Goal: Information Seeking & Learning: Learn about a topic

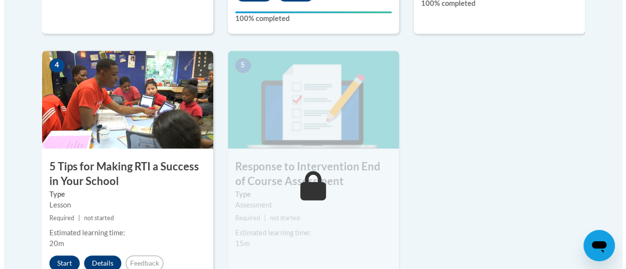
scroll to position [549, 0]
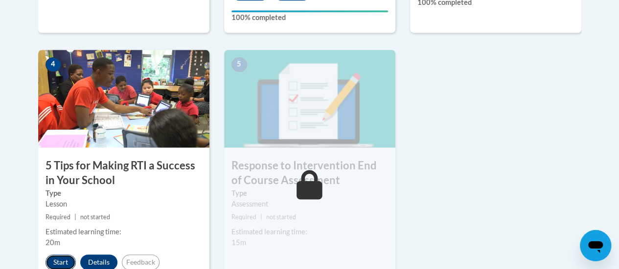
click at [51, 265] on button "Start" at bounding box center [60, 263] width 30 height 16
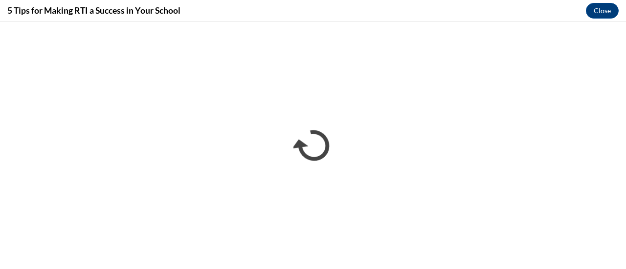
scroll to position [0, 0]
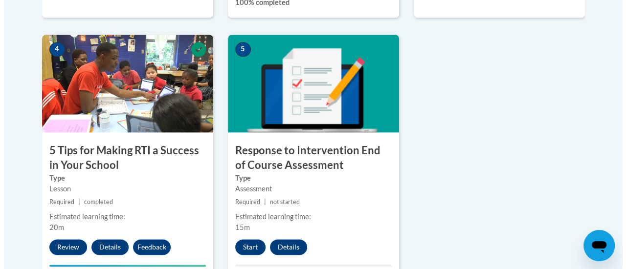
scroll to position [564, 0]
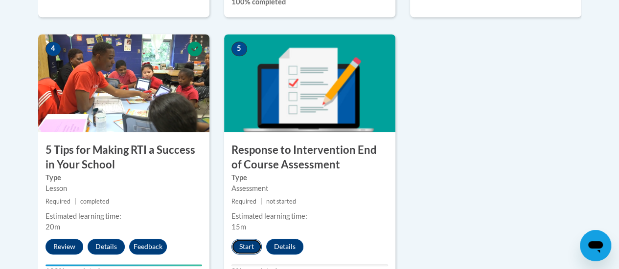
click at [240, 244] on button "Start" at bounding box center [246, 247] width 30 height 16
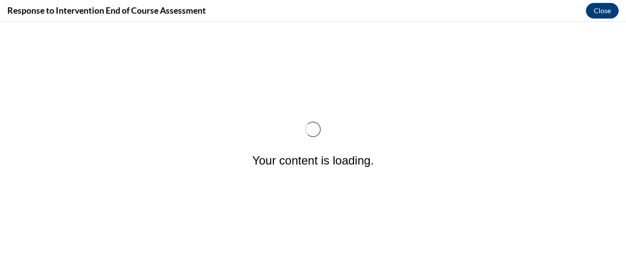
scroll to position [0, 0]
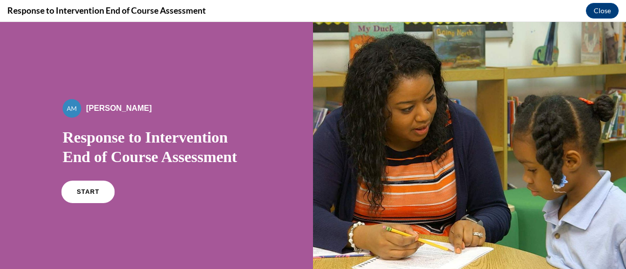
click at [91, 189] on span "START" at bounding box center [88, 192] width 22 height 7
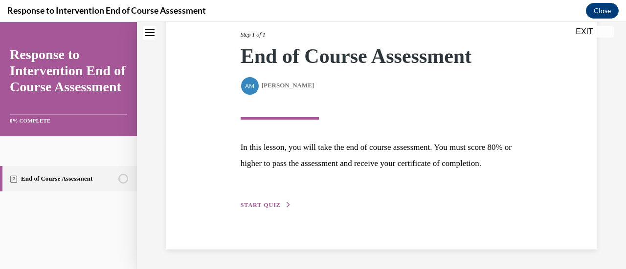
scroll to position [143, 0]
click at [267, 210] on button "START QUIZ" at bounding box center [266, 205] width 51 height 9
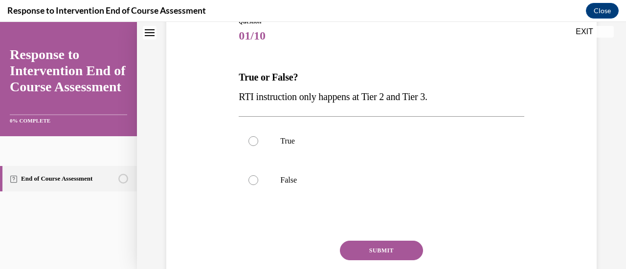
scroll to position [124, 0]
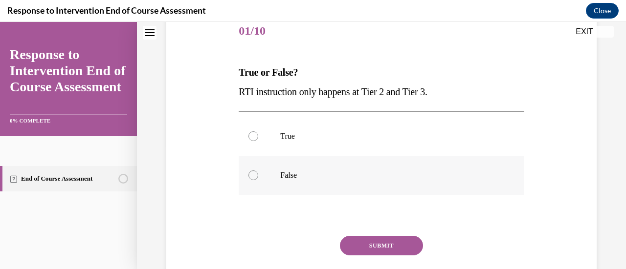
click at [266, 176] on label "False" at bounding box center [381, 175] width 285 height 39
click at [258, 176] on input "False" at bounding box center [253, 176] width 10 height 10
radio input "true"
click at [378, 239] on button "SUBMIT" at bounding box center [381, 246] width 83 height 20
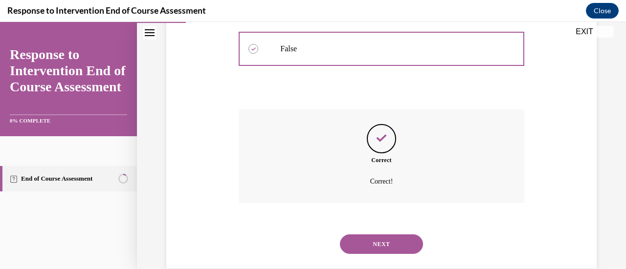
scroll to position [269, 0]
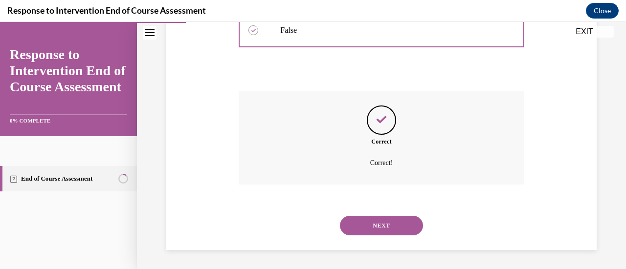
click at [391, 232] on button "NEXT" at bounding box center [381, 226] width 83 height 20
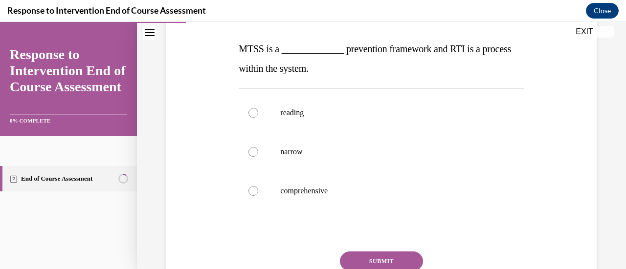
scroll to position [150, 0]
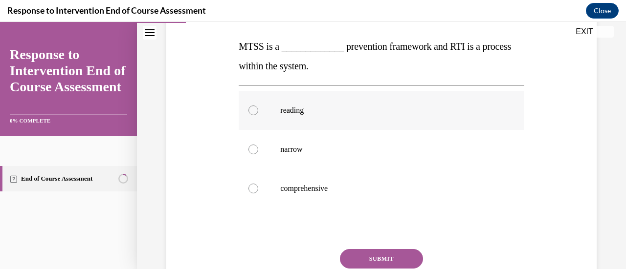
click at [294, 111] on p "reading" at bounding box center [389, 111] width 219 height 10
click at [258, 111] on input "reading" at bounding box center [253, 111] width 10 height 10
radio input "true"
click at [363, 259] on button "SUBMIT" at bounding box center [381, 259] width 83 height 20
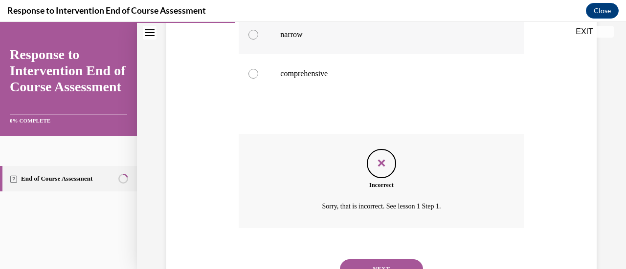
scroll to position [158, 0]
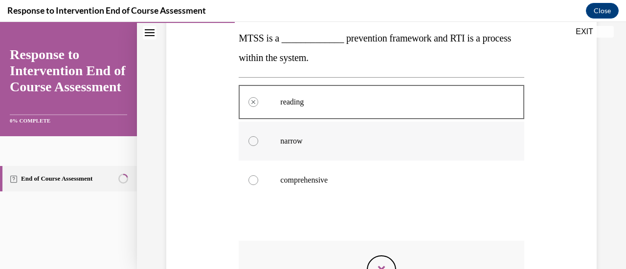
click at [304, 151] on label "narrow" at bounding box center [381, 141] width 285 height 39
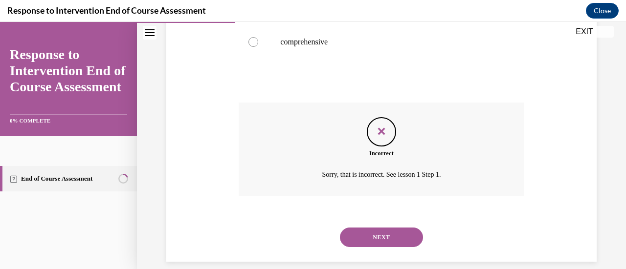
scroll to position [297, 0]
click at [366, 233] on button "NEXT" at bounding box center [381, 237] width 83 height 20
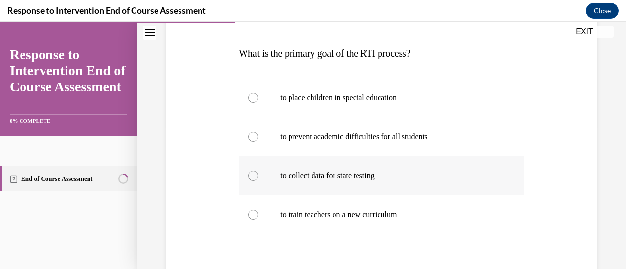
scroll to position [143, 0]
click at [346, 145] on label "to prevent academic difficulties for all students" at bounding box center [381, 136] width 285 height 39
click at [258, 141] on input "to prevent academic difficulties for all students" at bounding box center [253, 137] width 10 height 10
radio input "true"
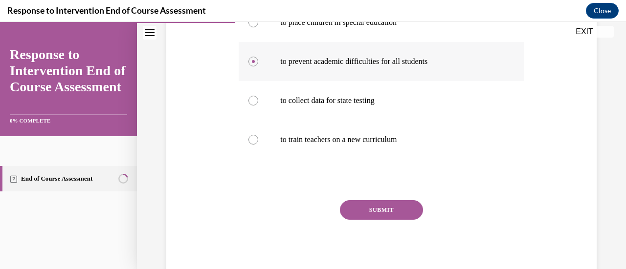
scroll to position [220, 0]
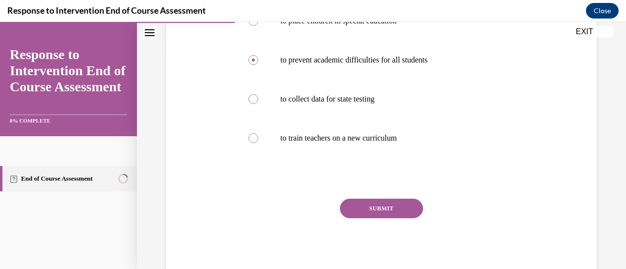
click at [367, 204] on button "SUBMIT" at bounding box center [381, 209] width 83 height 20
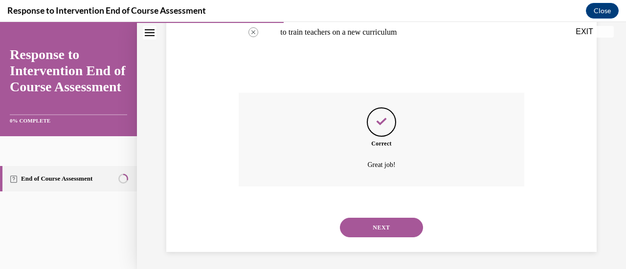
scroll to position [328, 0]
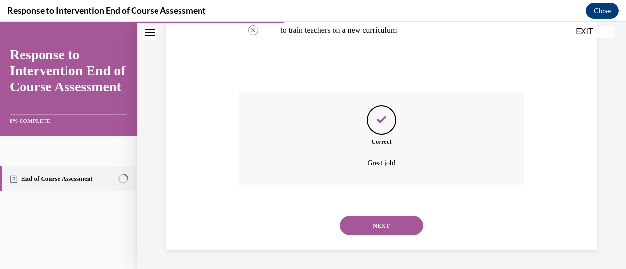
click at [373, 225] on button "NEXT" at bounding box center [381, 226] width 83 height 20
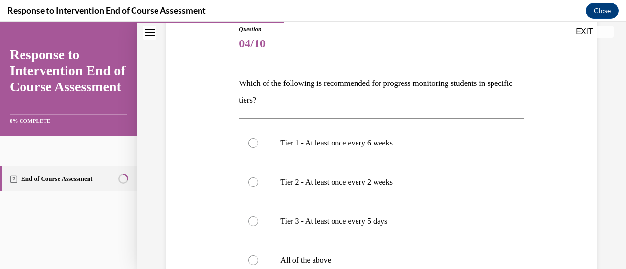
scroll to position [160, 0]
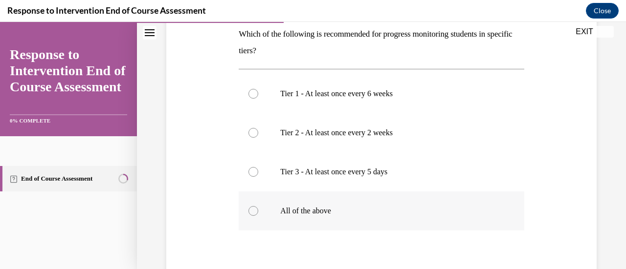
click at [358, 206] on p "All of the above" at bounding box center [389, 211] width 219 height 10
click at [258, 206] on input "All of the above" at bounding box center [253, 211] width 10 height 10
radio input "true"
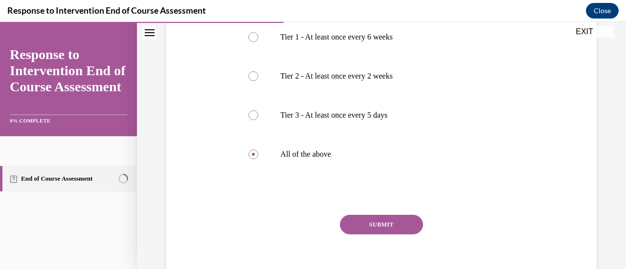
click at [371, 226] on button "SUBMIT" at bounding box center [381, 225] width 83 height 20
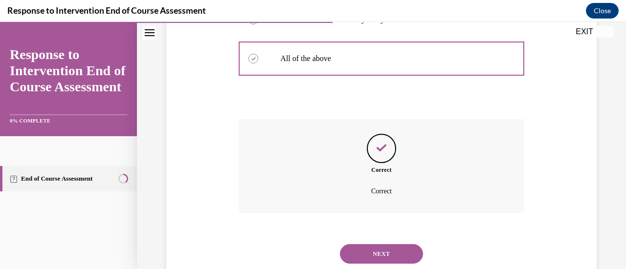
scroll to position [341, 0]
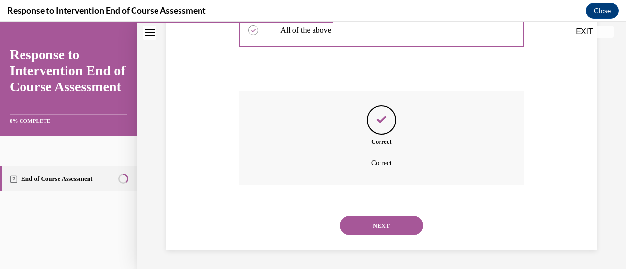
click at [384, 228] on button "NEXT" at bounding box center [381, 226] width 83 height 20
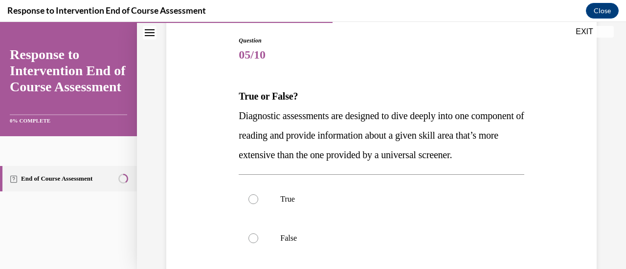
scroll to position [98, 0]
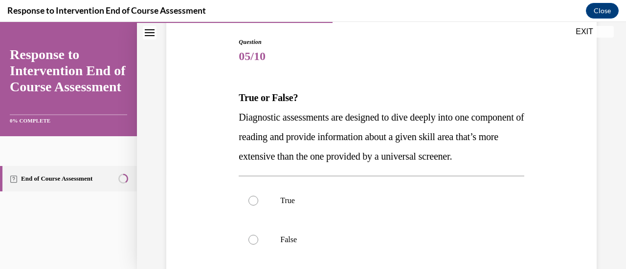
click at [366, 213] on label "True" at bounding box center [381, 200] width 285 height 39
click at [258, 206] on input "True" at bounding box center [253, 201] width 10 height 10
radio input "true"
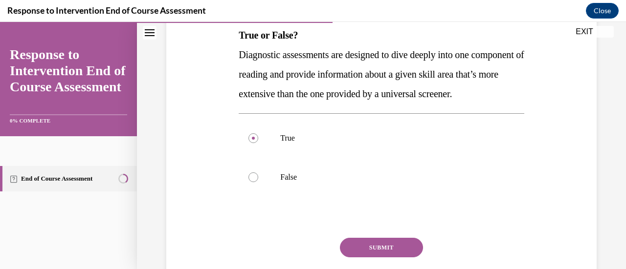
scroll to position [161, 0]
click at [364, 257] on button "SUBMIT" at bounding box center [381, 248] width 83 height 20
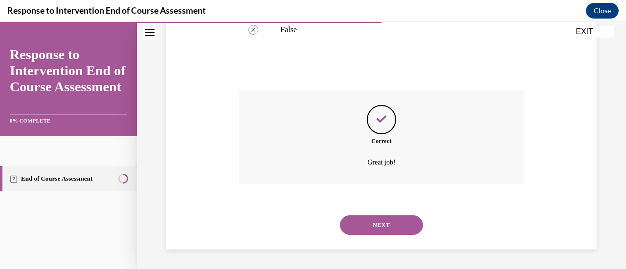
scroll to position [328, 0]
click at [366, 229] on button "NEXT" at bounding box center [381, 226] width 83 height 20
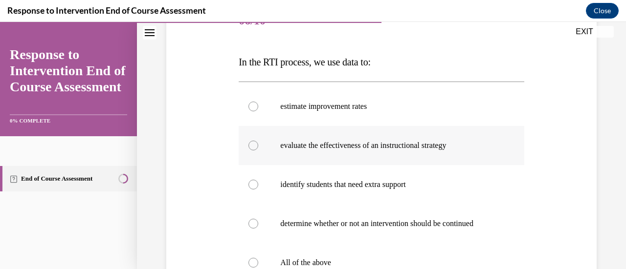
scroll to position [162, 0]
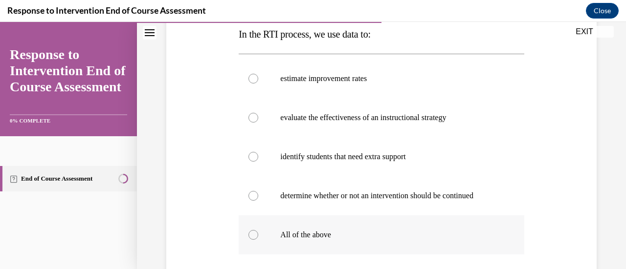
click at [393, 229] on label "All of the above" at bounding box center [381, 235] width 285 height 39
click at [258, 230] on input "All of the above" at bounding box center [253, 235] width 10 height 10
radio input "true"
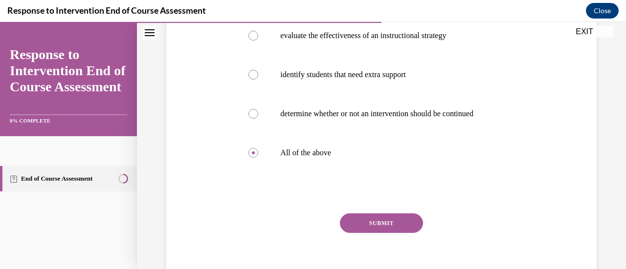
click at [360, 229] on button "SUBMIT" at bounding box center [381, 224] width 83 height 20
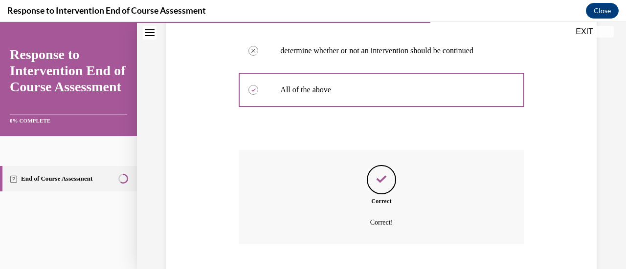
scroll to position [367, 0]
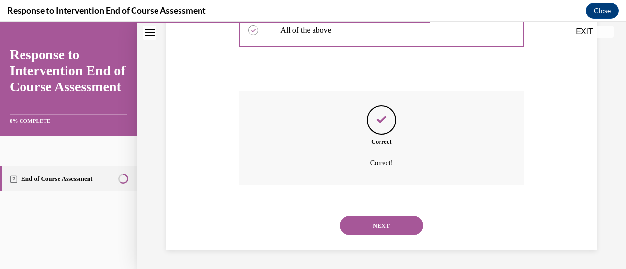
click at [380, 227] on button "NEXT" at bounding box center [381, 226] width 83 height 20
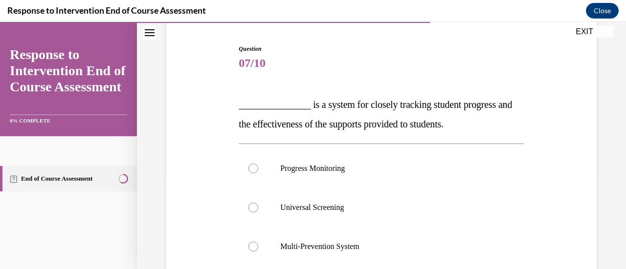
scroll to position [92, 0]
click at [347, 166] on p "Progress Monitoring" at bounding box center [389, 168] width 219 height 10
click at [258, 166] on input "Progress Monitoring" at bounding box center [253, 168] width 10 height 10
radio input "true"
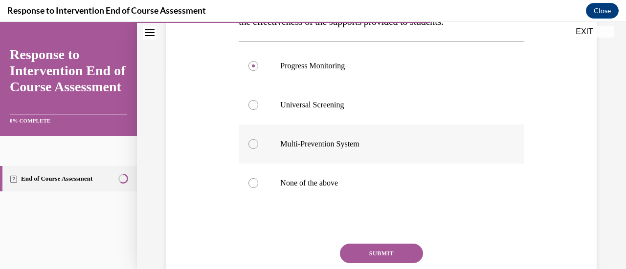
scroll to position [195, 0]
click at [376, 253] on button "SUBMIT" at bounding box center [381, 254] width 83 height 20
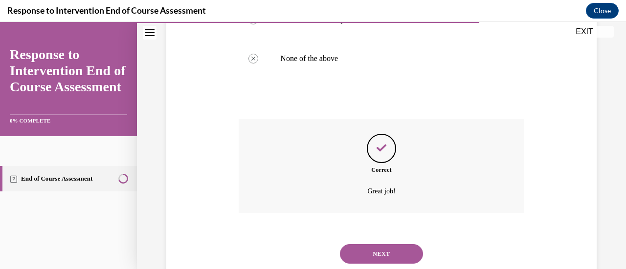
scroll to position [347, 0]
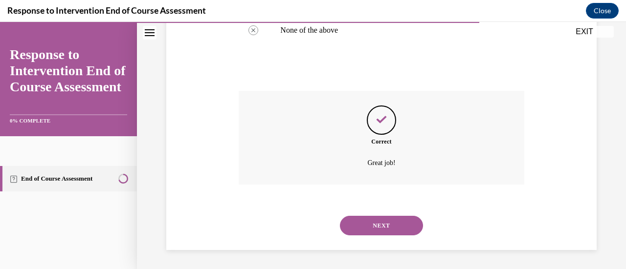
click at [370, 222] on button "NEXT" at bounding box center [381, 226] width 83 height 20
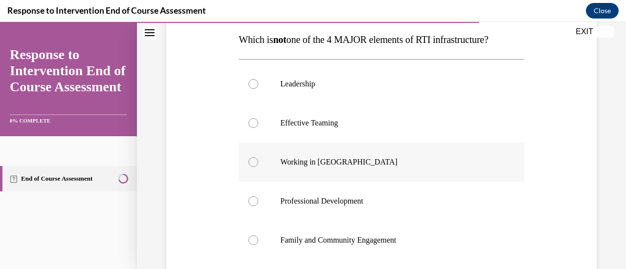
scroll to position [156, 0]
click at [381, 112] on label "Effective Teaming" at bounding box center [381, 123] width 285 height 39
click at [258, 119] on input "Effective Teaming" at bounding box center [253, 124] width 10 height 10
radio input "true"
click at [377, 170] on label "Working in Silos" at bounding box center [381, 162] width 285 height 39
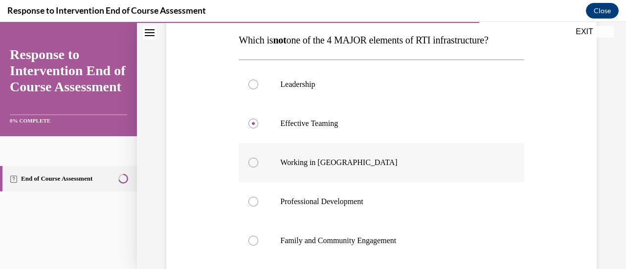
click at [258, 168] on input "Working in Silos" at bounding box center [253, 163] width 10 height 10
radio input "true"
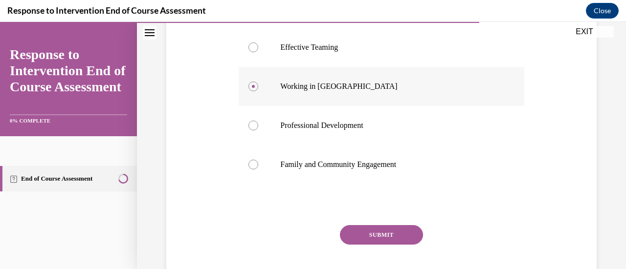
scroll to position [234, 0]
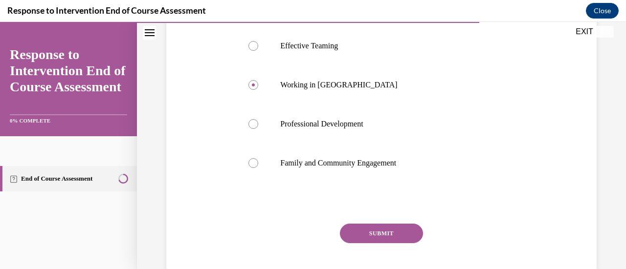
click at [379, 233] on button "SUBMIT" at bounding box center [381, 234] width 83 height 20
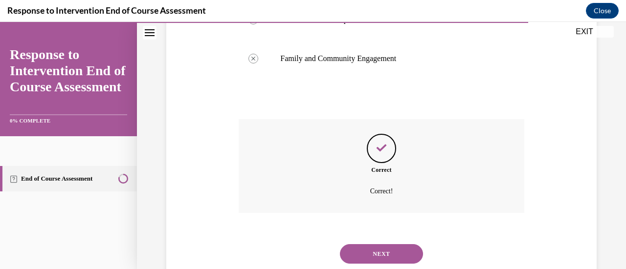
scroll to position [367, 0]
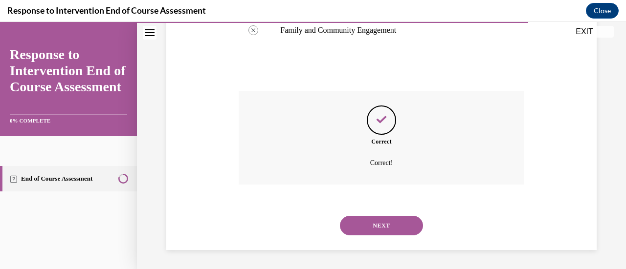
click at [376, 228] on button "NEXT" at bounding box center [381, 226] width 83 height 20
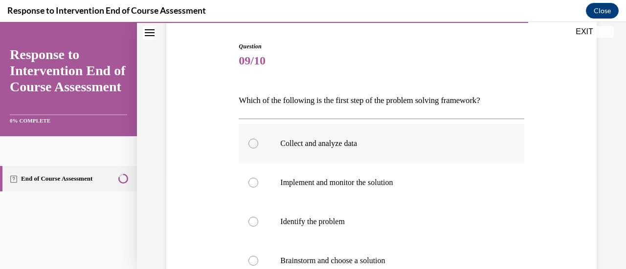
scroll to position [126, 0]
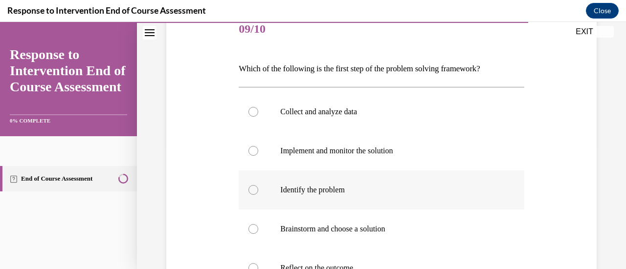
click at [372, 195] on label "Identify the problem" at bounding box center [381, 190] width 285 height 39
click at [258, 195] on input "Identify the problem" at bounding box center [253, 190] width 10 height 10
radio input "true"
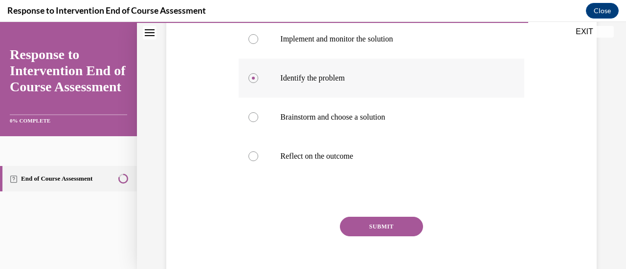
scroll to position [243, 0]
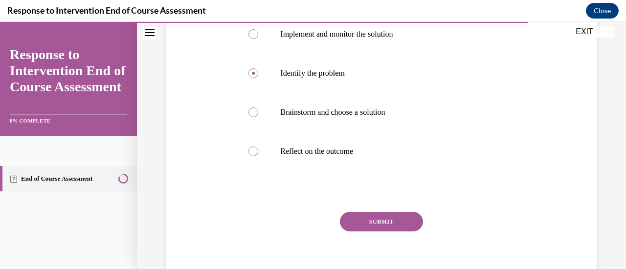
click at [363, 223] on button "SUBMIT" at bounding box center [381, 222] width 83 height 20
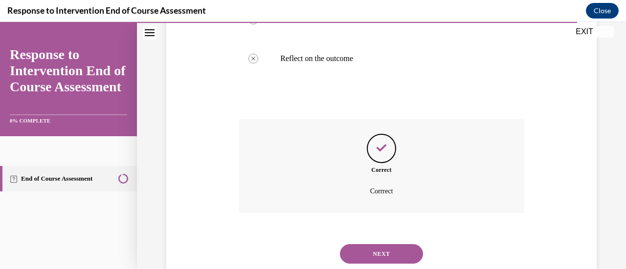
scroll to position [364, 0]
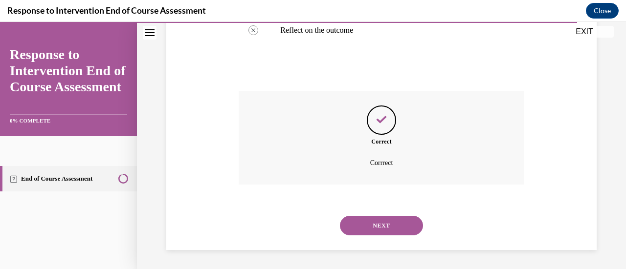
click at [360, 229] on button "NEXT" at bounding box center [381, 226] width 83 height 20
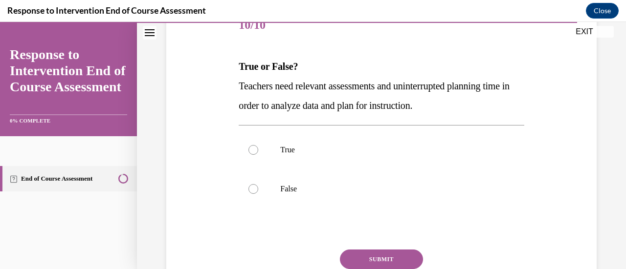
scroll to position [130, 0]
click at [354, 145] on p "True" at bounding box center [389, 150] width 219 height 10
click at [258, 145] on input "True" at bounding box center [253, 150] width 10 height 10
radio input "true"
click at [379, 253] on button "SUBMIT" at bounding box center [381, 259] width 83 height 20
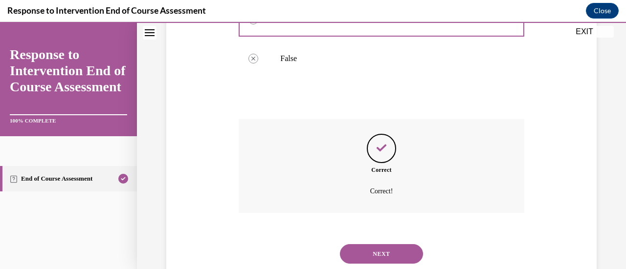
scroll to position [289, 0]
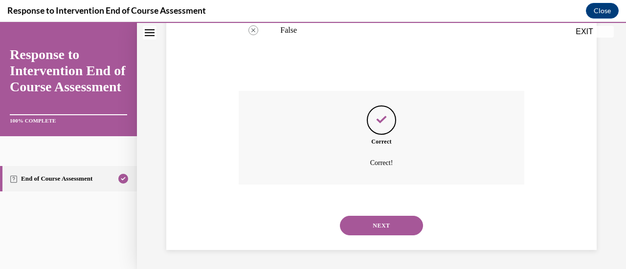
click at [369, 231] on button "NEXT" at bounding box center [381, 226] width 83 height 20
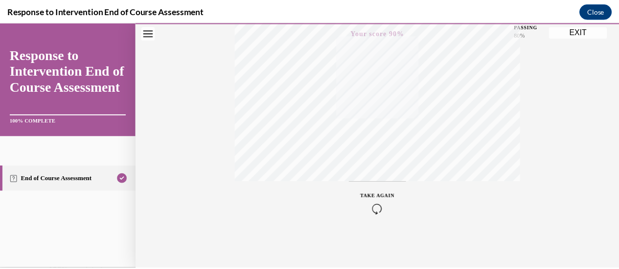
scroll to position [0, 0]
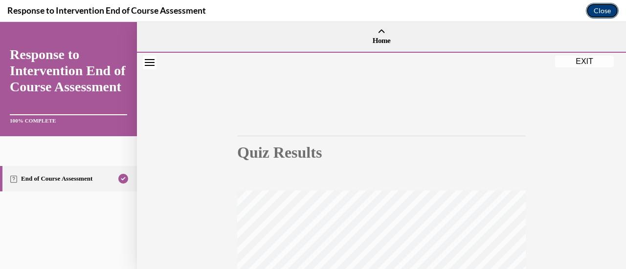
click at [610, 10] on button "Close" at bounding box center [602, 11] width 33 height 16
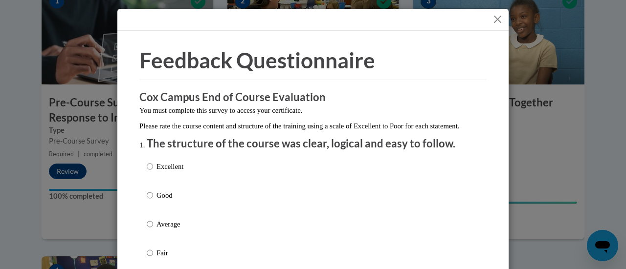
click at [494, 20] on button "Close" at bounding box center [498, 19] width 12 height 12
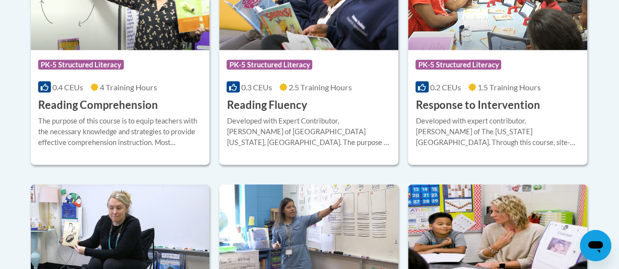
scroll to position [1374, 0]
